Goal: Task Accomplishment & Management: Manage account settings

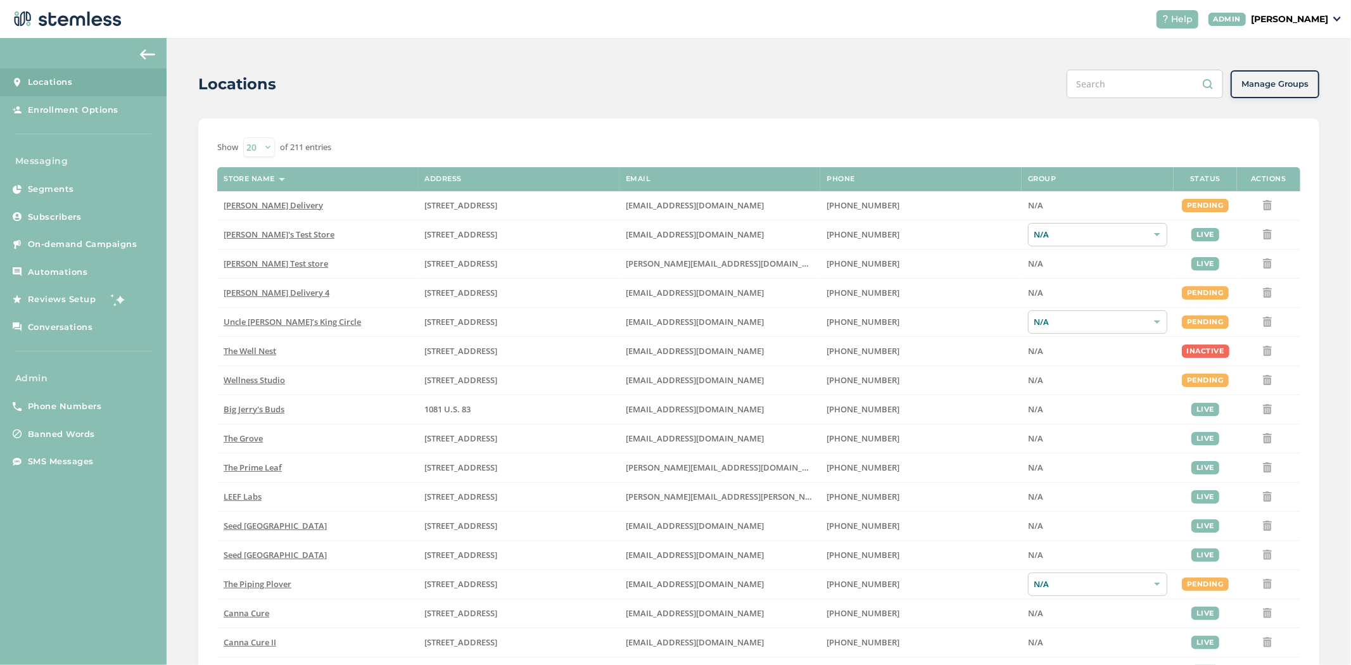
click at [1303, 22] on p "[PERSON_NAME]" at bounding box center [1289, 19] width 77 height 13
click at [1299, 91] on span "Impersonate" at bounding box center [1296, 91] width 62 height 13
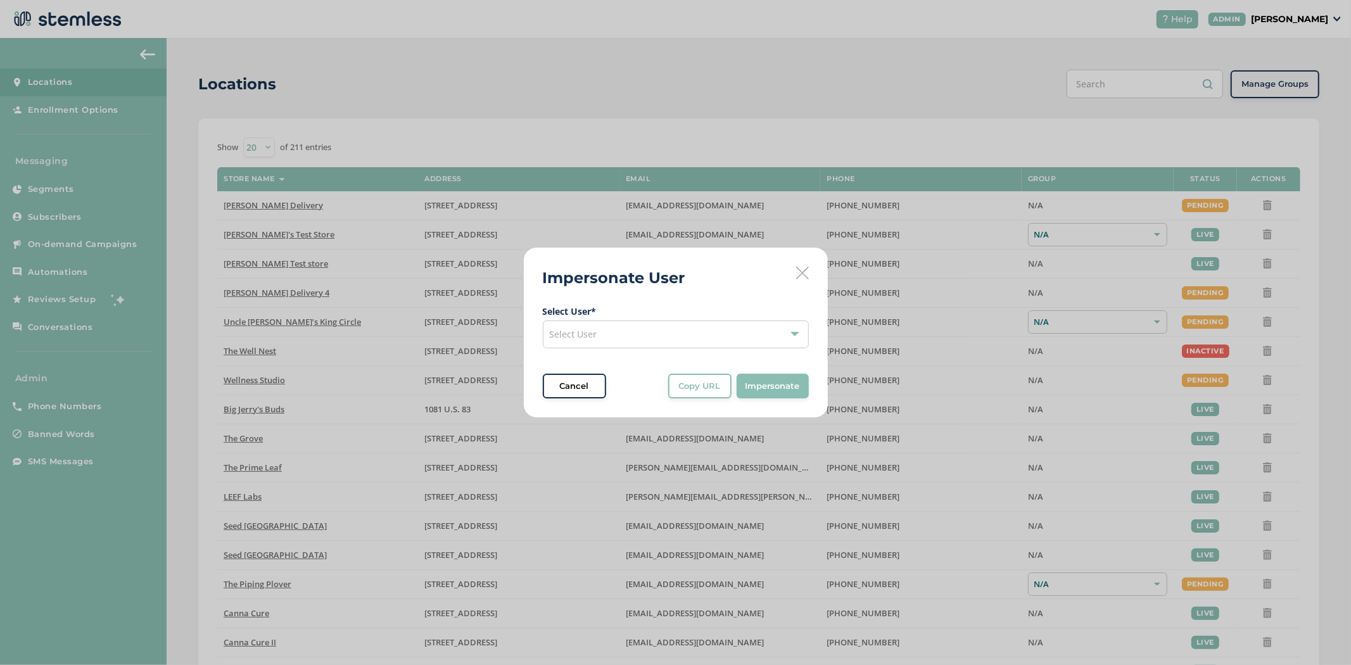
click at [687, 333] on div "Select User" at bounding box center [676, 335] width 266 height 28
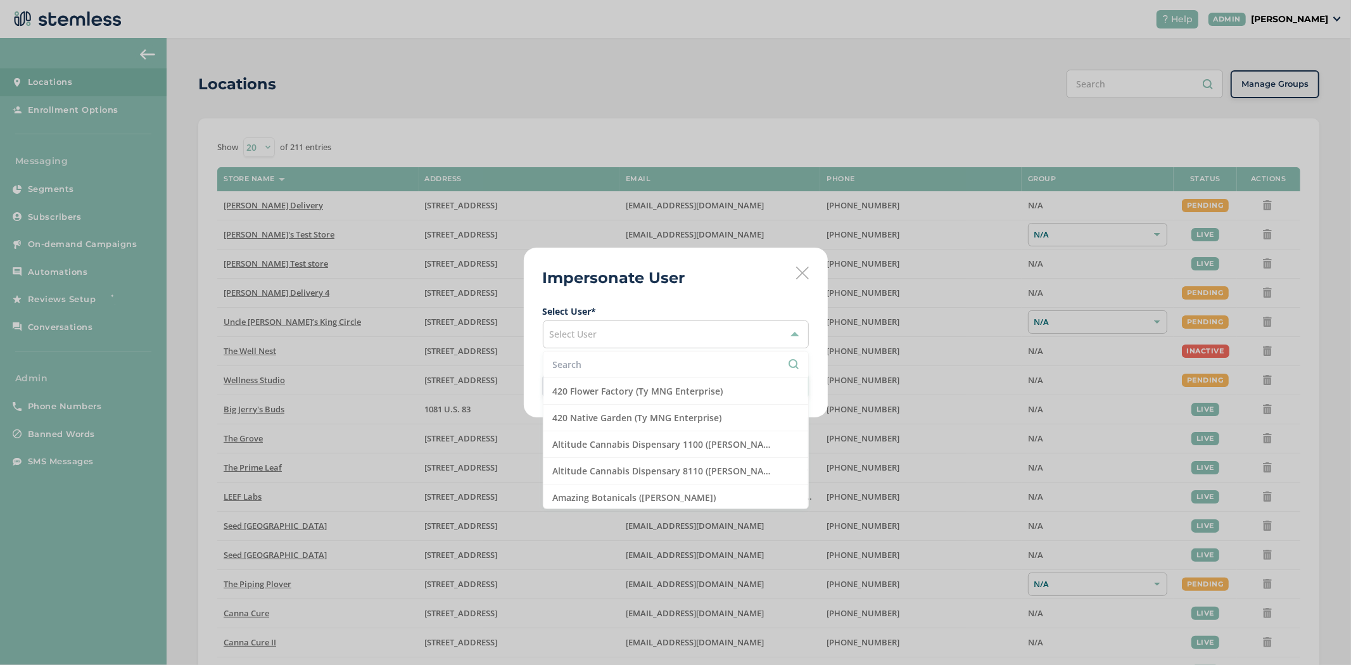
click at [625, 367] on input "text" at bounding box center [676, 364] width 246 height 13
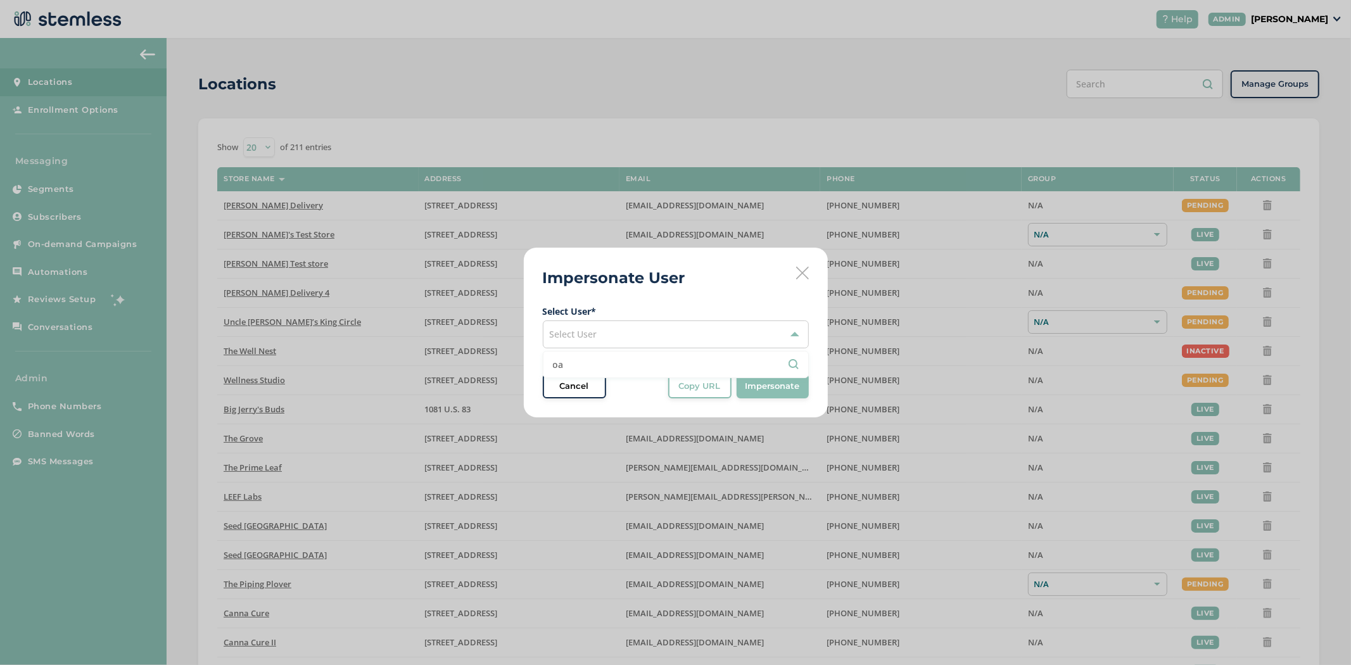
type input "o"
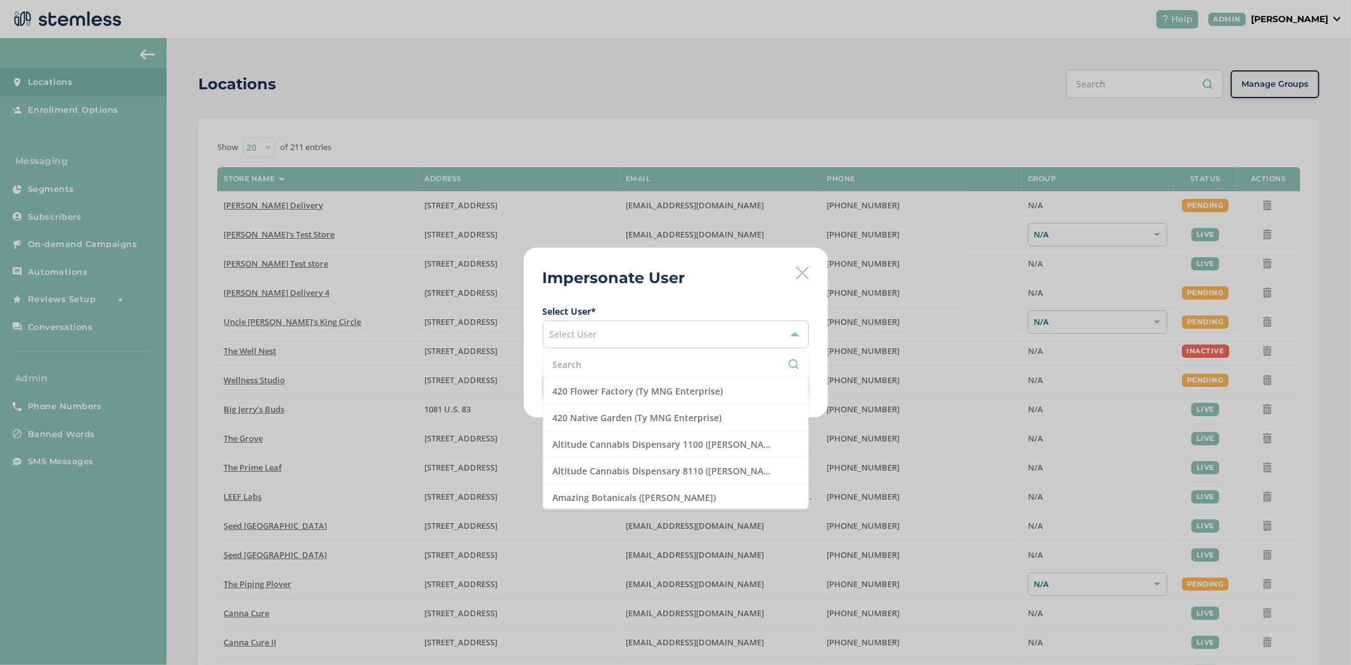
click at [610, 367] on input "text" at bounding box center [676, 364] width 246 height 13
type input "a"
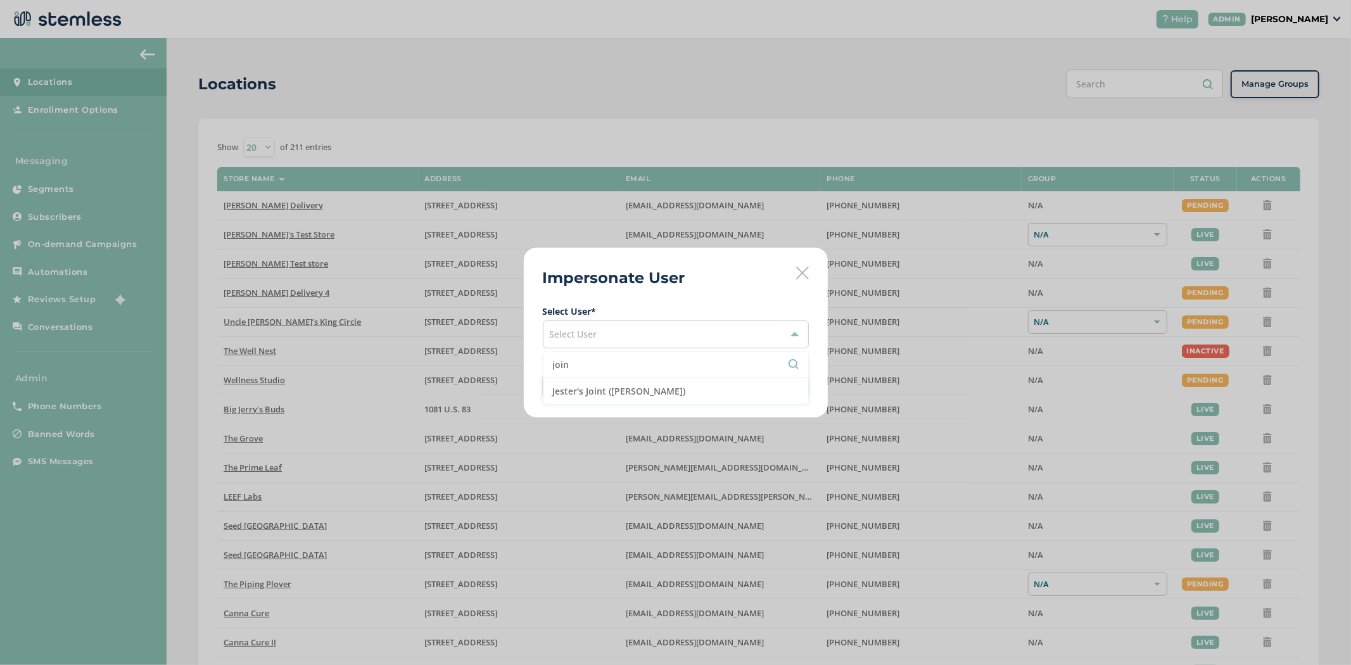
type input "join"
drag, startPoint x: 622, startPoint y: 362, endPoint x: 308, endPoint y: 327, distance: 316.2
click at [340, 342] on div "Impersonate User Select User * Select User join Jester's Joint ([PERSON_NAME]) …" at bounding box center [675, 332] width 1351 height 665
click at [654, 338] on div "Select User" at bounding box center [676, 335] width 266 height 28
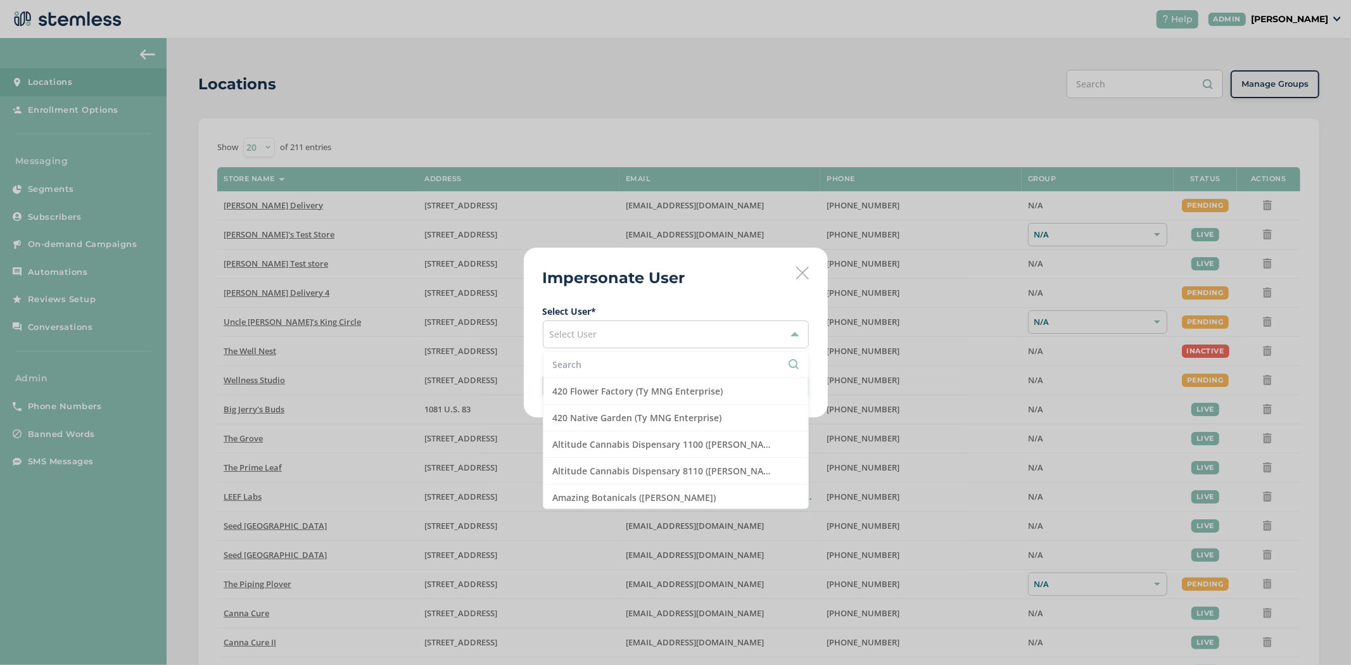
click at [630, 370] on input "text" at bounding box center [676, 364] width 246 height 13
type input "son"
click at [600, 444] on li "Good Cannabis ([PERSON_NAME])" at bounding box center [676, 444] width 265 height 27
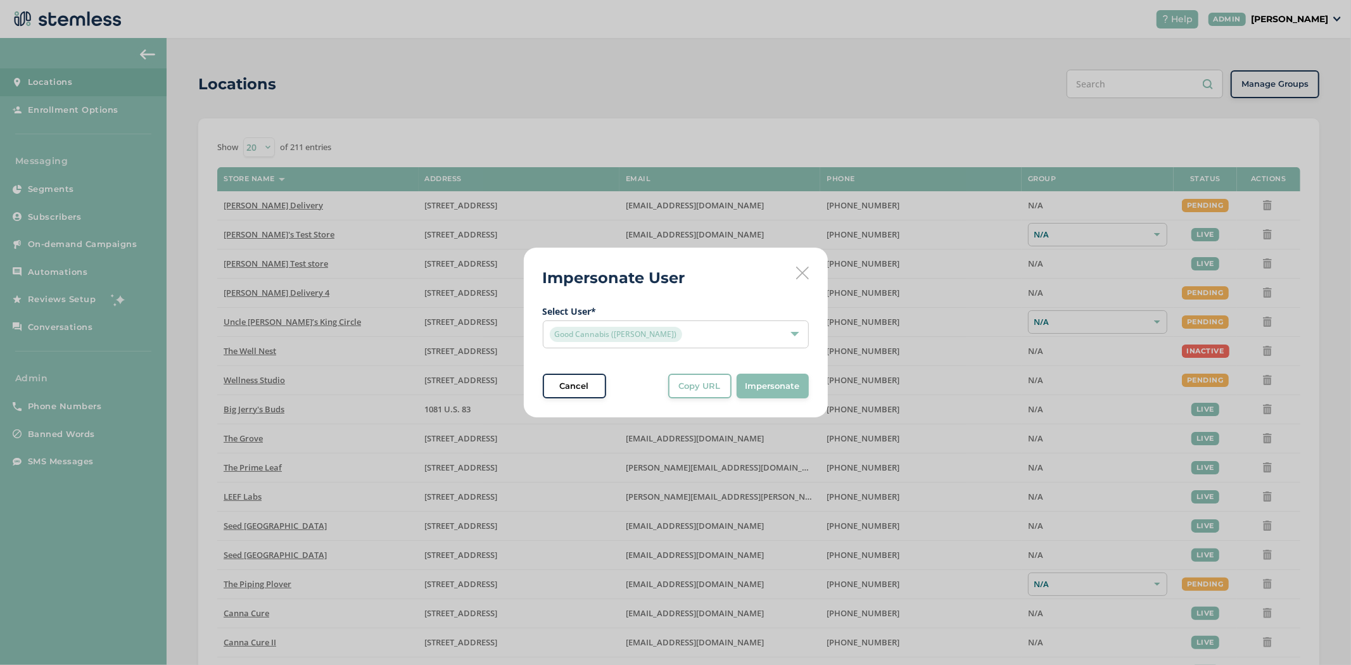
click at [765, 387] on span "Impersonate" at bounding box center [773, 386] width 54 height 13
